Goal: Transaction & Acquisition: Purchase product/service

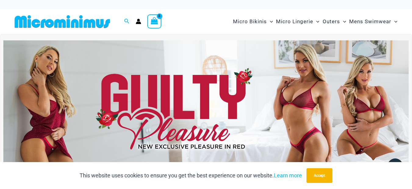
click at [189, 75] on img at bounding box center [205, 109] width 405 height 138
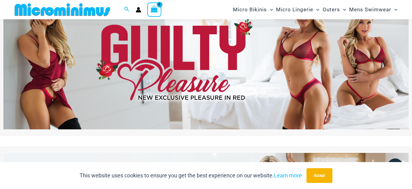
scroll to position [214, 0]
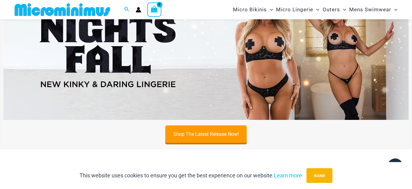
click at [161, 55] on img at bounding box center [205, 51] width 405 height 138
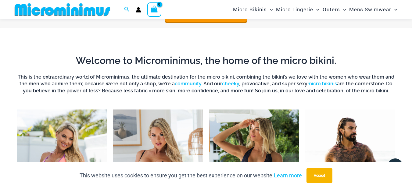
scroll to position [434, 0]
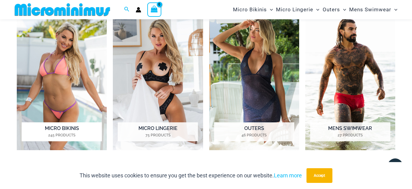
click at [72, 74] on img "Visit product category Micro Bikinis" at bounding box center [62, 79] width 90 height 139
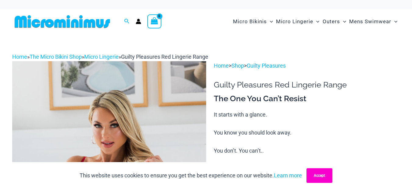
click at [330, 179] on button "Accept" at bounding box center [320, 175] width 26 height 15
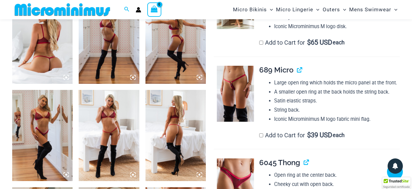
scroll to position [361, 0]
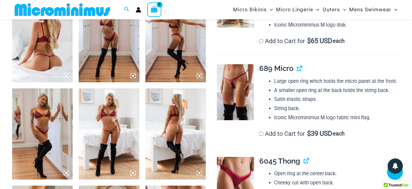
click at [239, 96] on img at bounding box center [235, 92] width 37 height 56
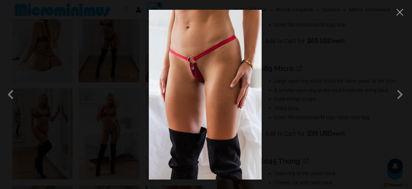
click at [216, 82] on img at bounding box center [205, 94] width 113 height 169
click at [400, 13] on button "Close" at bounding box center [399, 12] width 9 height 9
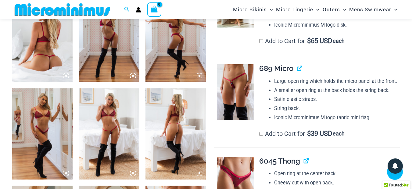
click at [106, 121] on img at bounding box center [109, 133] width 60 height 91
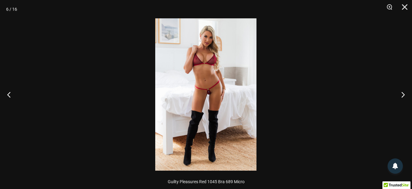
click at [210, 91] on img at bounding box center [205, 94] width 101 height 152
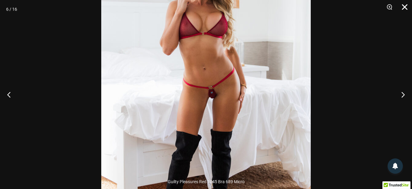
click at [406, 7] on button "Close" at bounding box center [402, 9] width 15 height 18
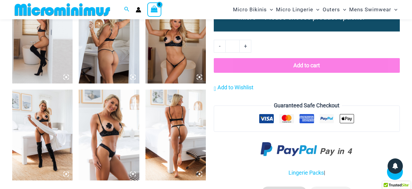
scroll to position [723, 0]
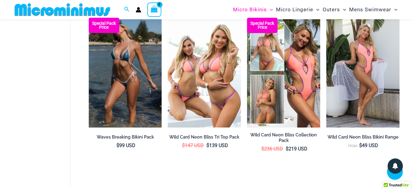
scroll to position [149, 0]
